Goal: Task Accomplishment & Management: Use online tool/utility

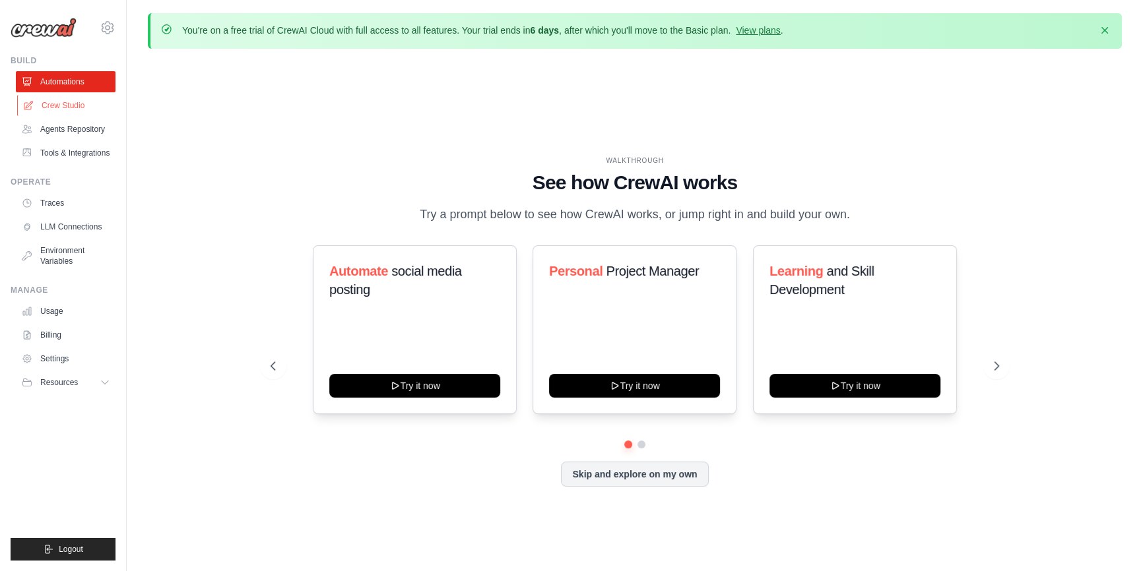
click at [59, 108] on link "Crew Studio" at bounding box center [67, 105] width 100 height 21
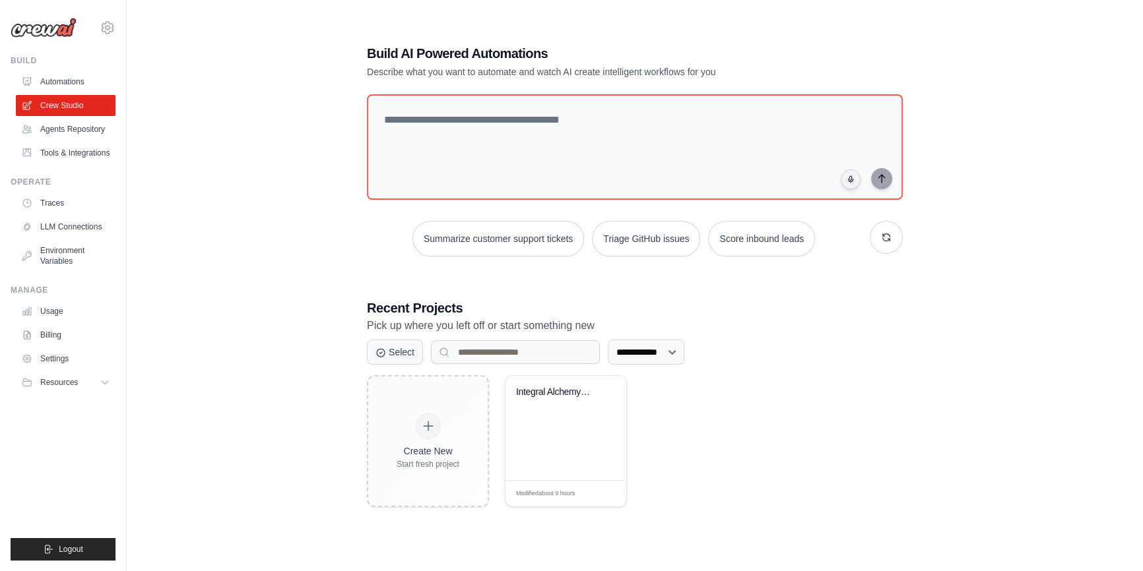
scroll to position [73, 0]
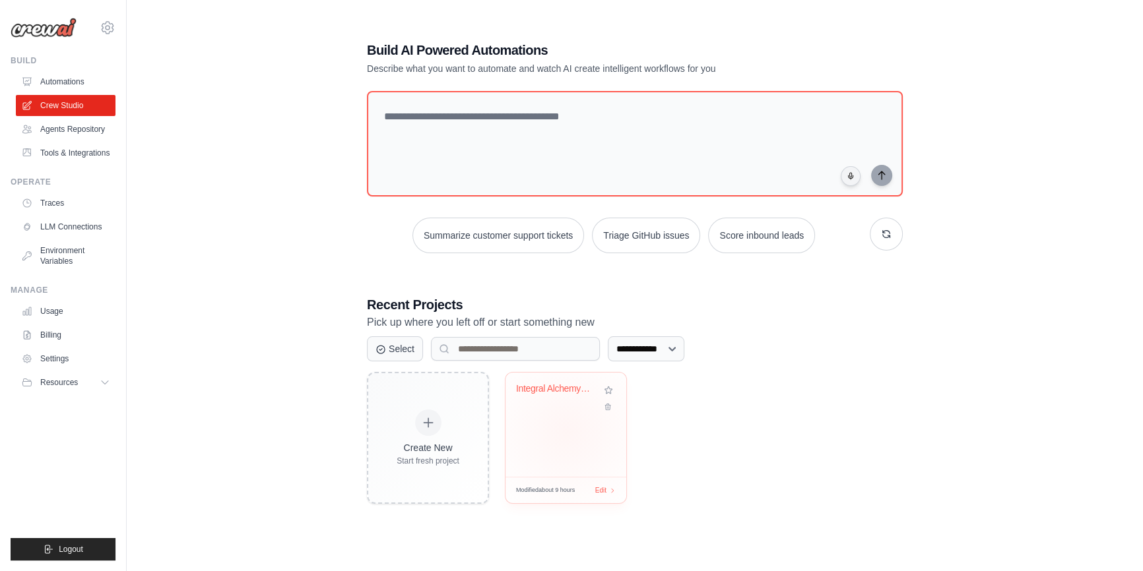
click at [567, 433] on div "Integral Alchemy UMM v2.0" at bounding box center [565, 425] width 121 height 104
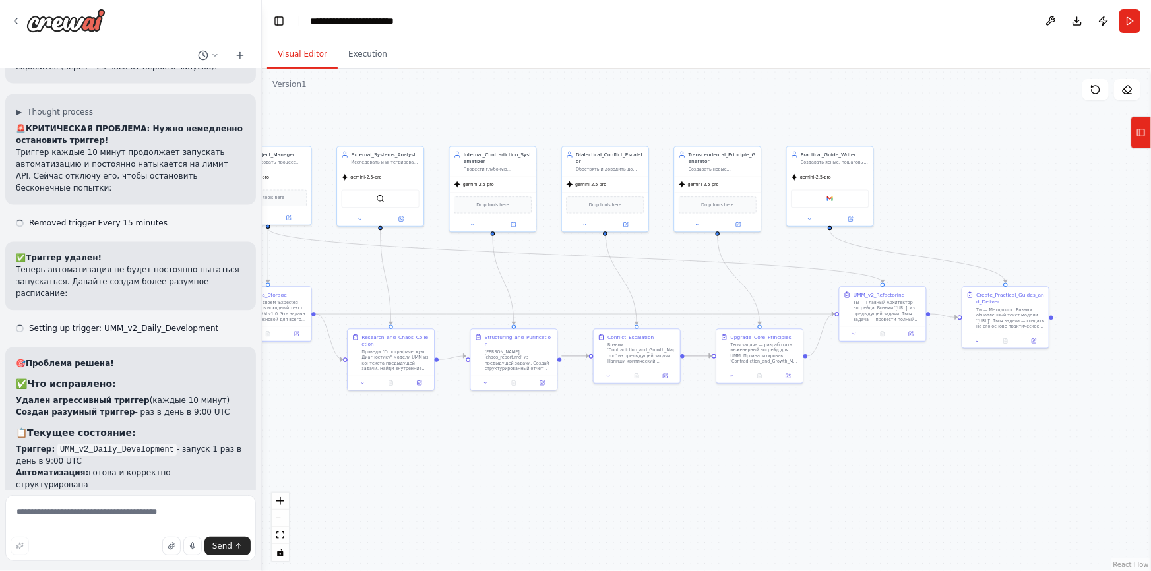
scroll to position [3883, 0]
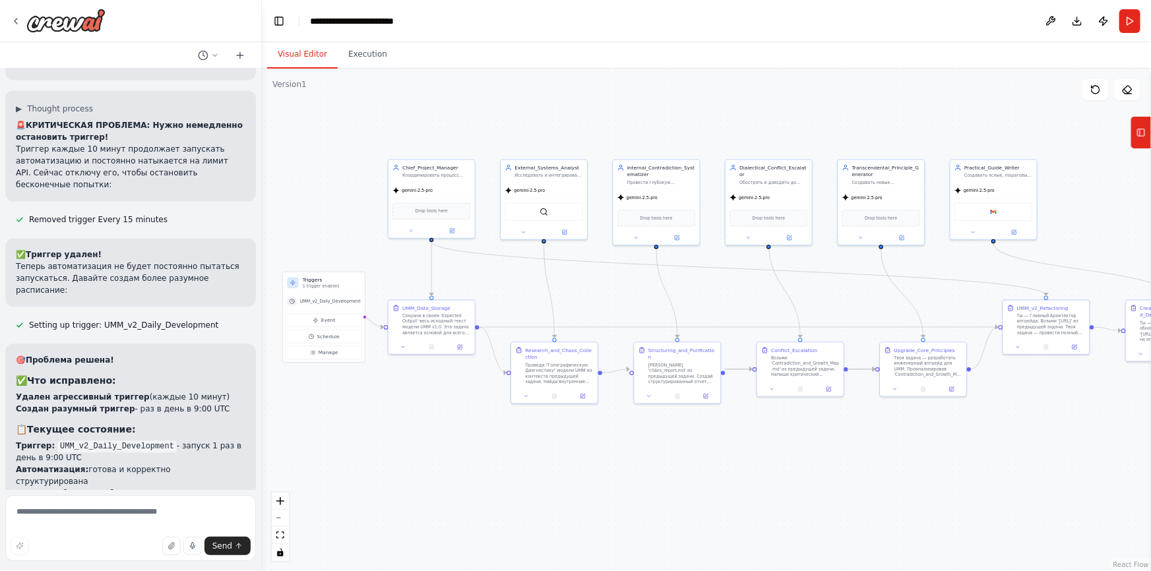
drag, startPoint x: 910, startPoint y: 356, endPoint x: 850, endPoint y: 309, distance: 76.1
click at [850, 309] on div ".deletable-edge-delete-btn { width: 20px; height: 20px; border: 0px solid #ffff…" at bounding box center [706, 320] width 889 height 503
click at [1127, 22] on button "Run" at bounding box center [1130, 21] width 21 height 24
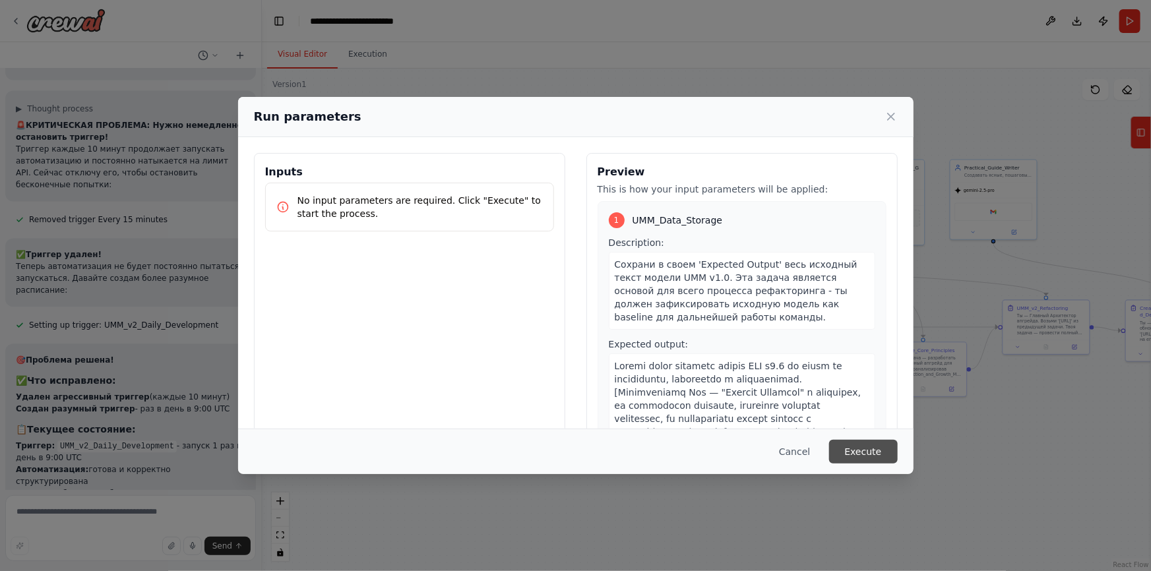
click at [879, 456] on button "Execute" at bounding box center [863, 452] width 69 height 24
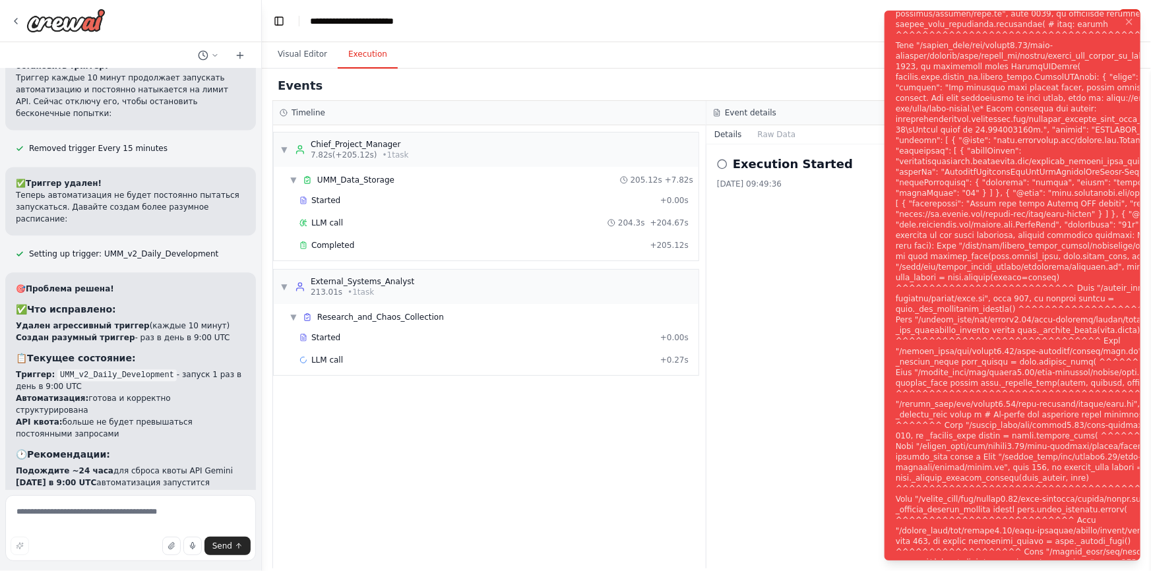
scroll to position [3989, 0]
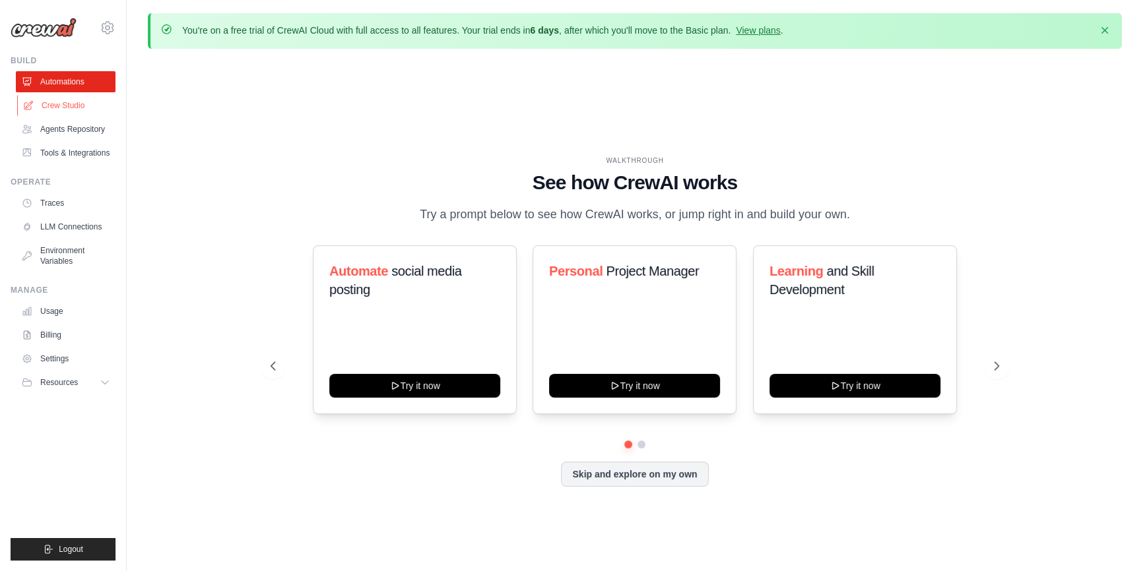
click at [61, 102] on link "Crew Studio" at bounding box center [67, 105] width 100 height 21
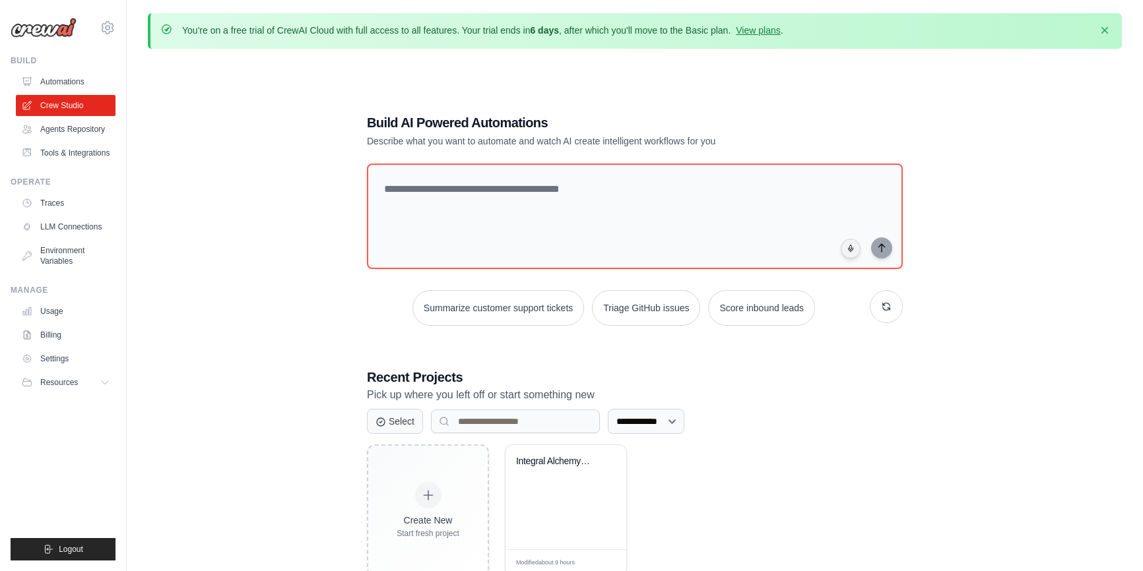
click at [75, 84] on link "Automations" at bounding box center [66, 81] width 100 height 21
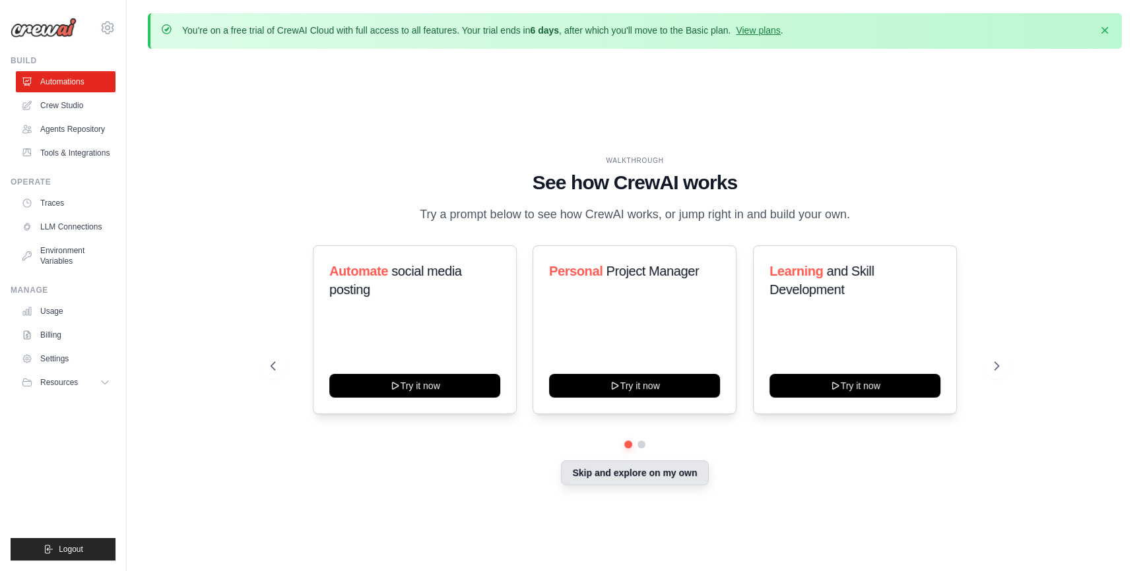
click at [660, 477] on button "Skip and explore on my own" at bounding box center [634, 472] width 147 height 25
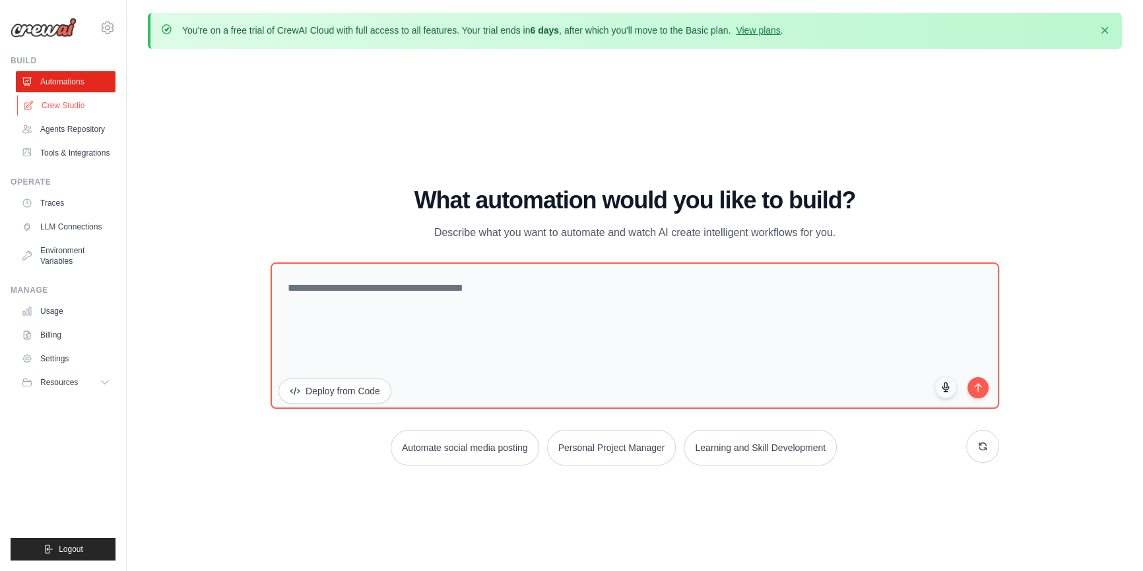
click at [64, 103] on link "Crew Studio" at bounding box center [67, 105] width 100 height 21
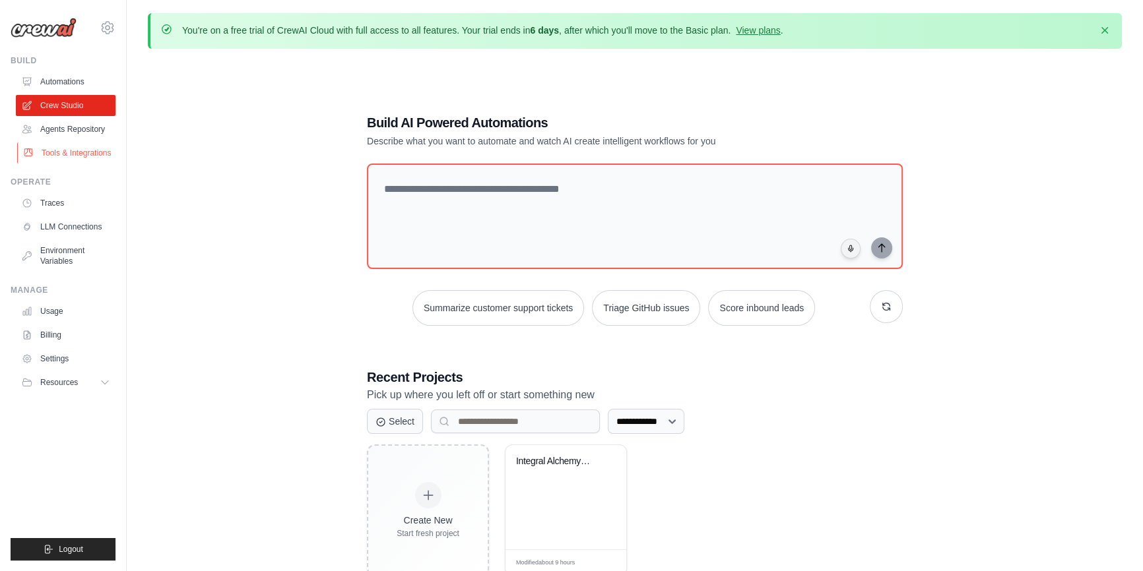
click at [68, 156] on link "Tools & Integrations" at bounding box center [67, 153] width 100 height 21
